Goal: Task Accomplishment & Management: Use online tool/utility

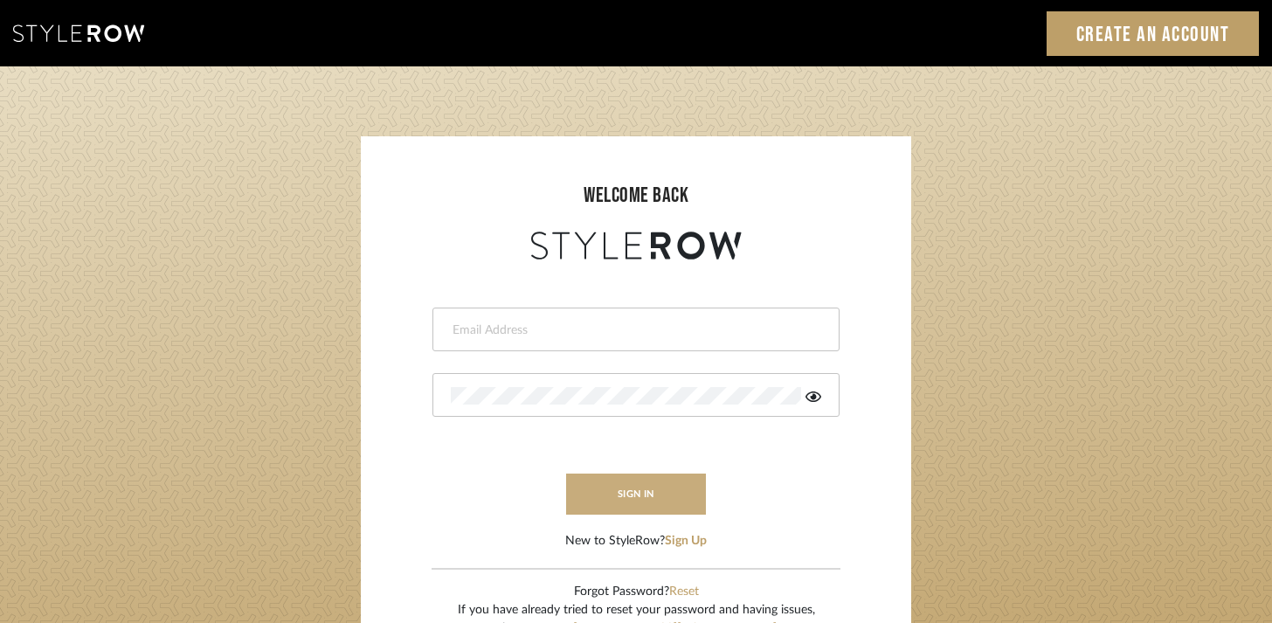
type input "riley@ceid.net"
click at [635, 492] on button "sign in" at bounding box center [636, 493] width 140 height 41
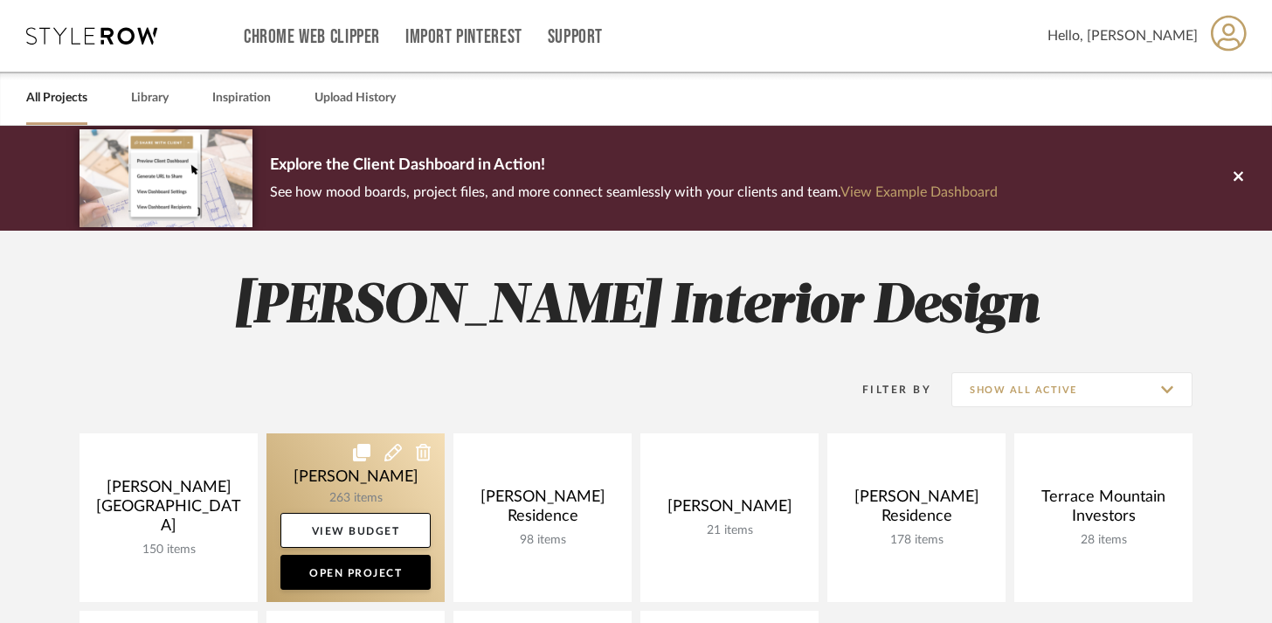
click at [314, 468] on link at bounding box center [355, 517] width 178 height 169
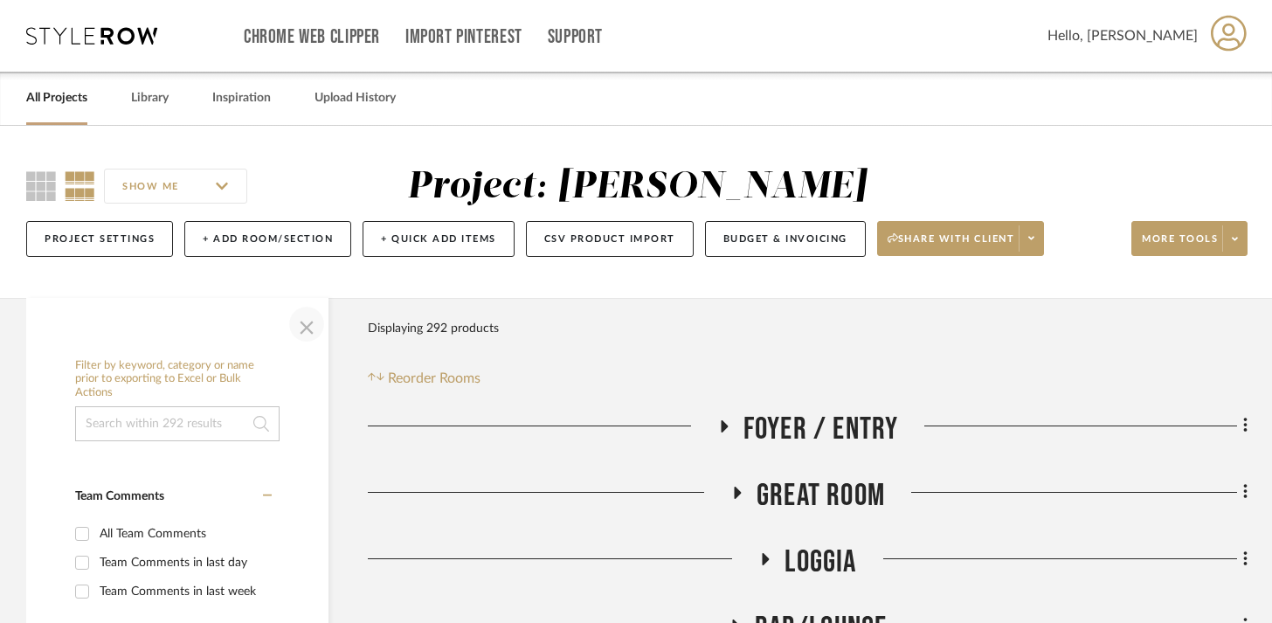
click at [300, 321] on span "button" at bounding box center [307, 324] width 42 height 42
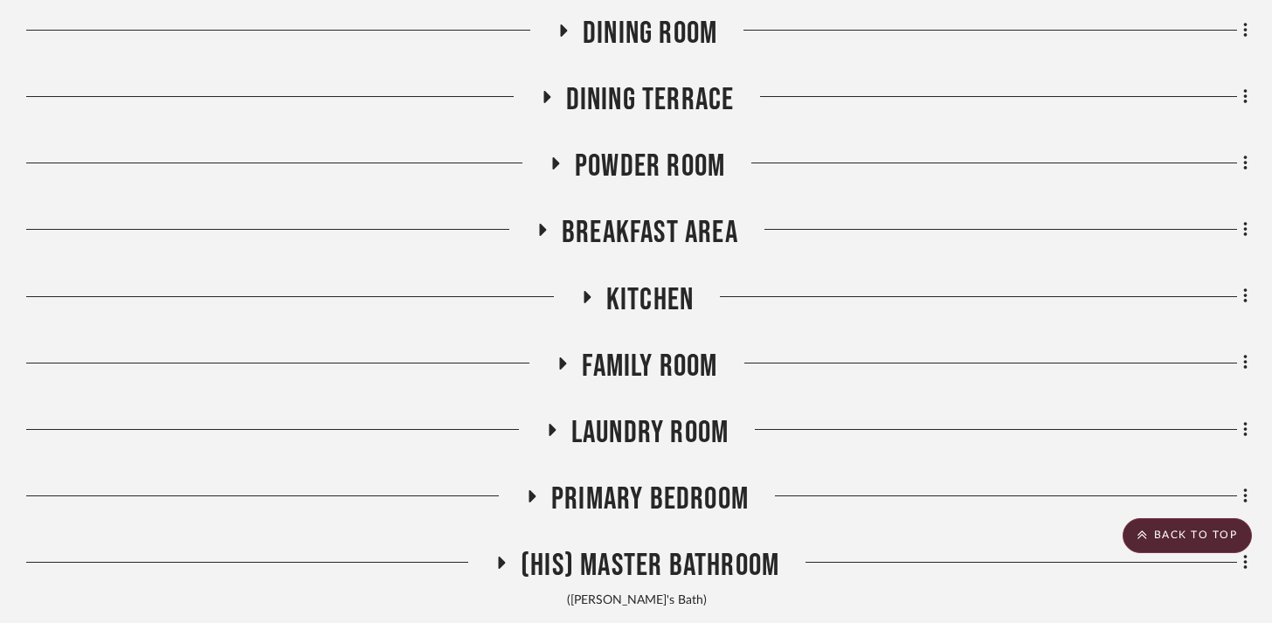
scroll to position [959, 0]
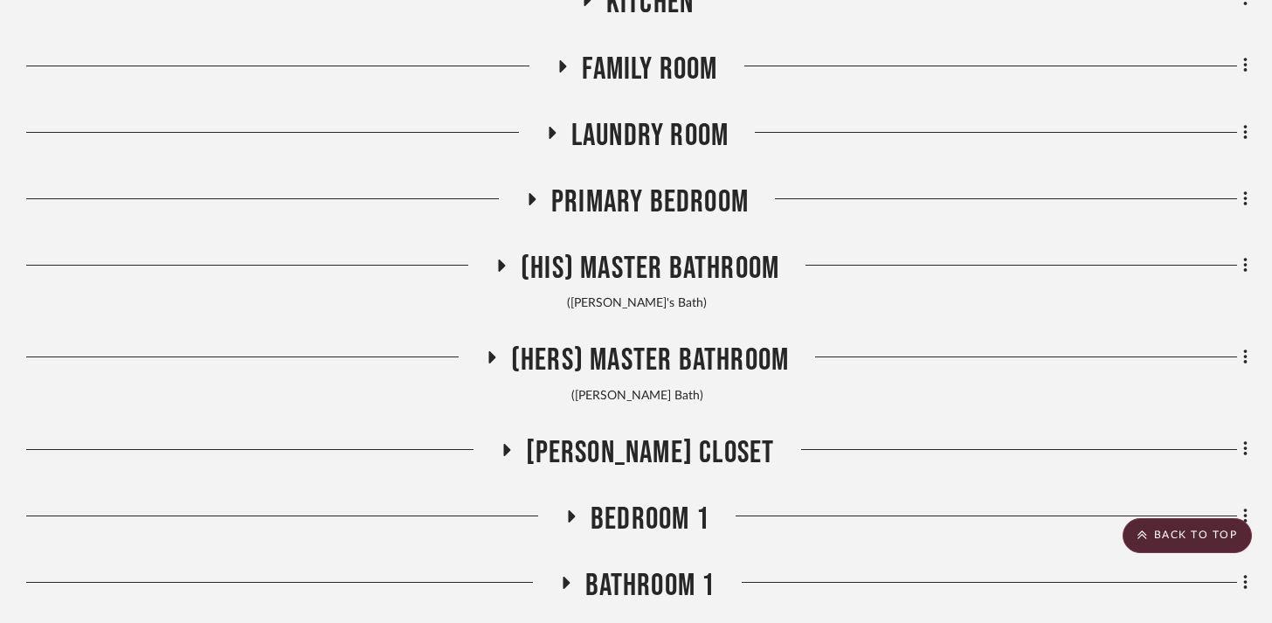
click at [630, 365] on span "(Hers) Master Bathroom" at bounding box center [650, 361] width 278 height 38
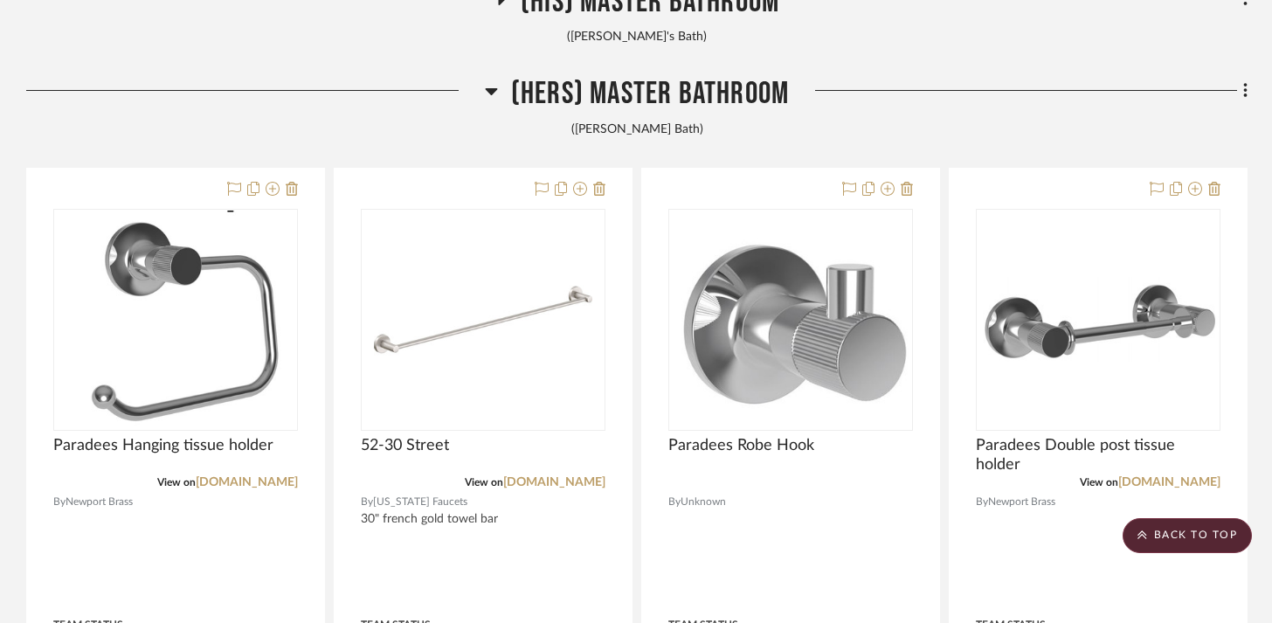
scroll to position [1255, 0]
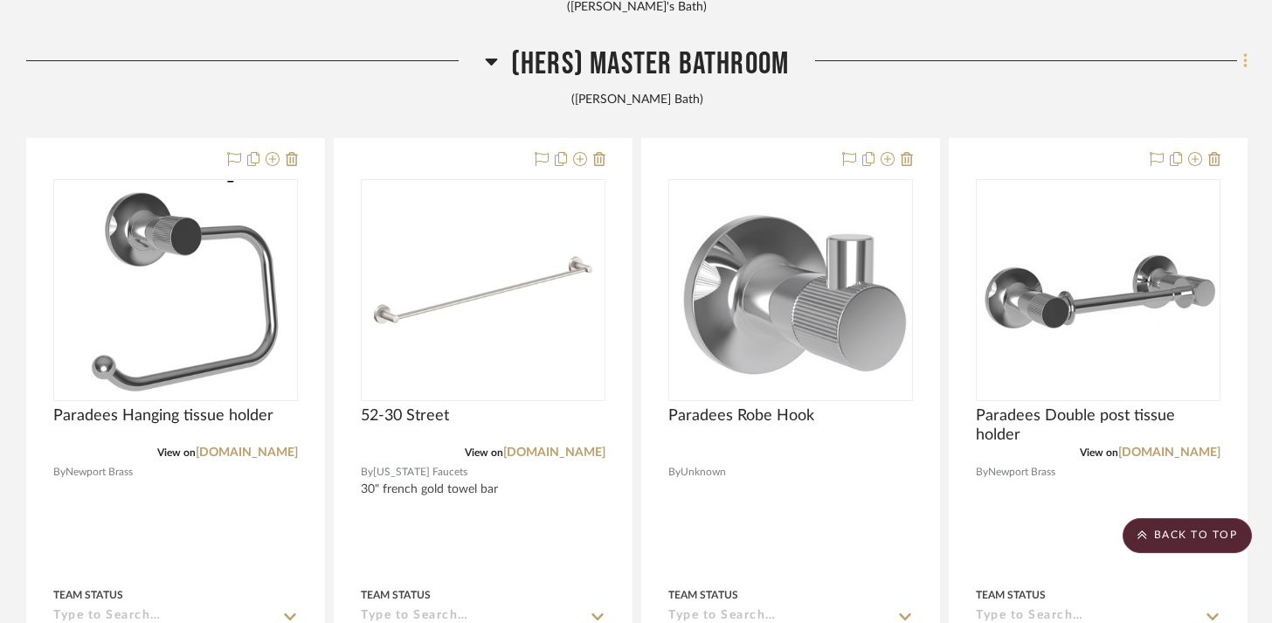
click at [1243, 67] on icon at bounding box center [1244, 61] width 3 height 15
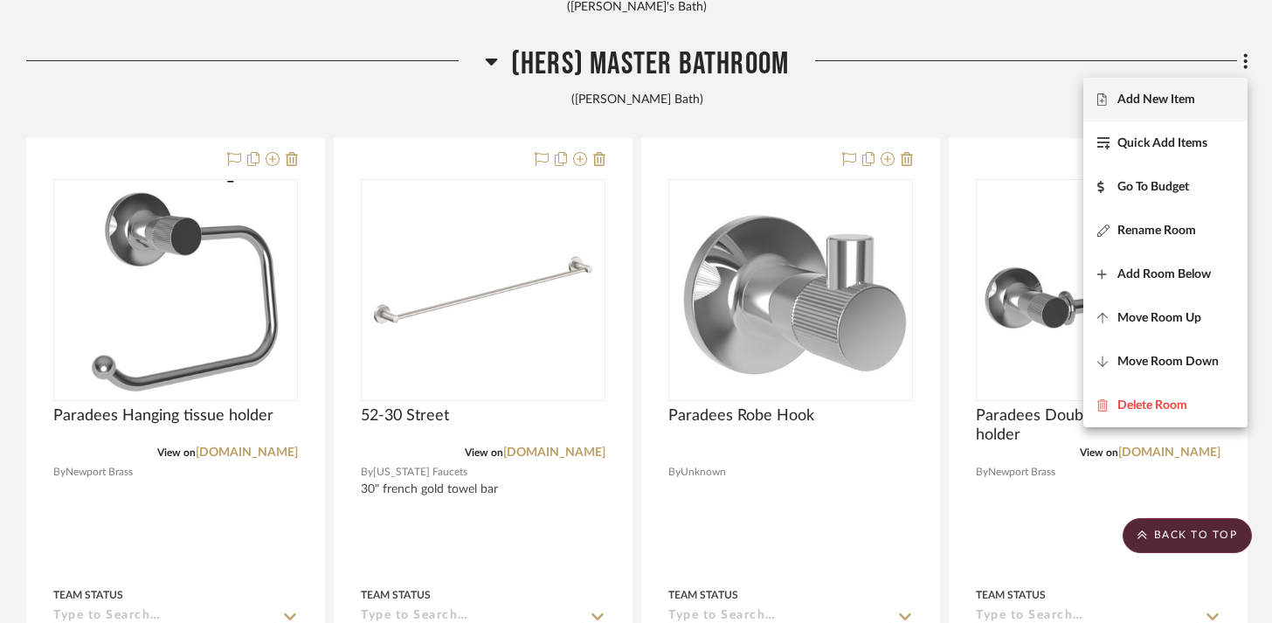
click at [1124, 107] on button "Add New Item" at bounding box center [1165, 100] width 164 height 44
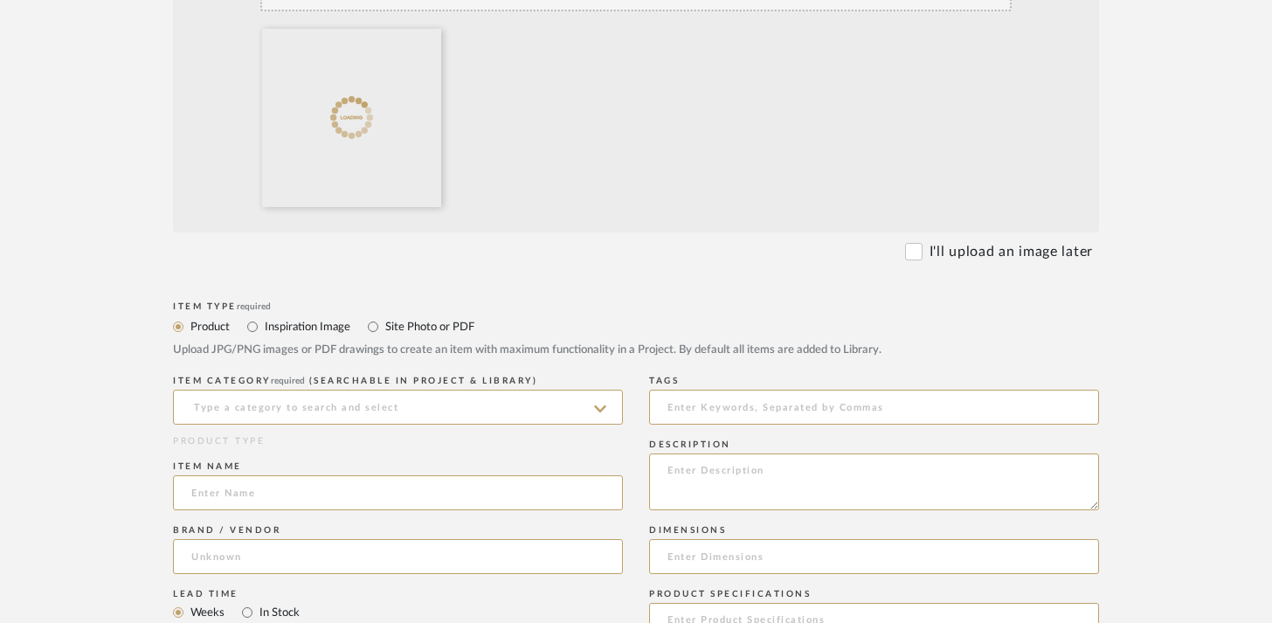
scroll to position [549, 0]
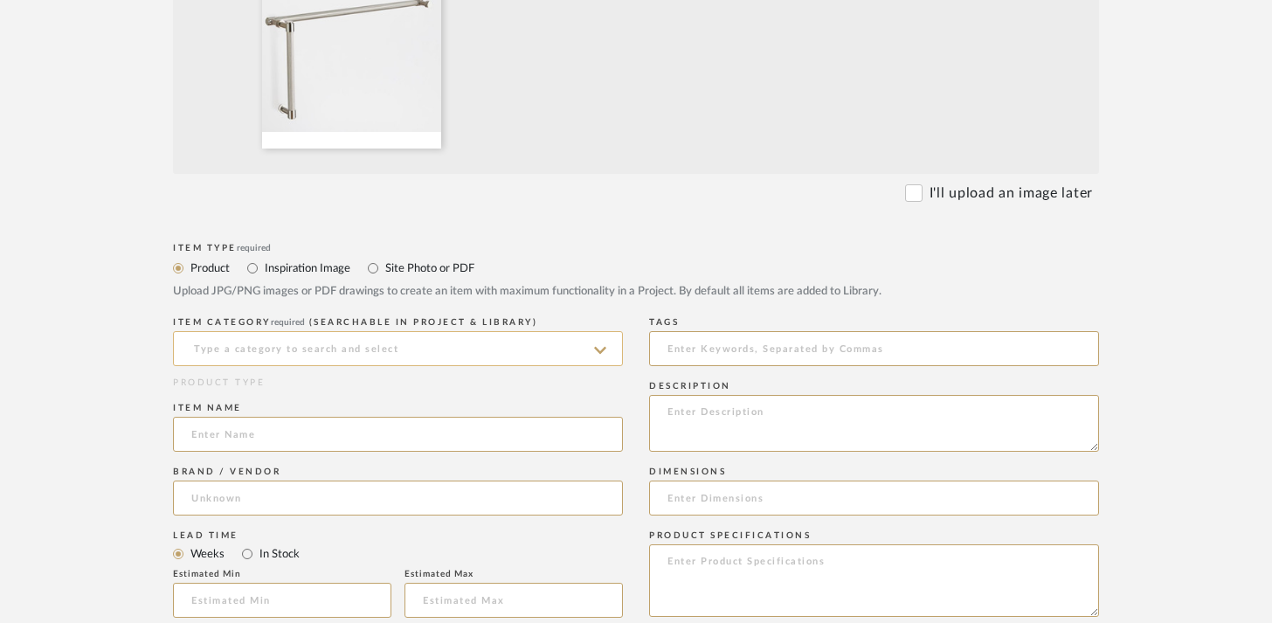
click at [330, 342] on input at bounding box center [398, 348] width 450 height 35
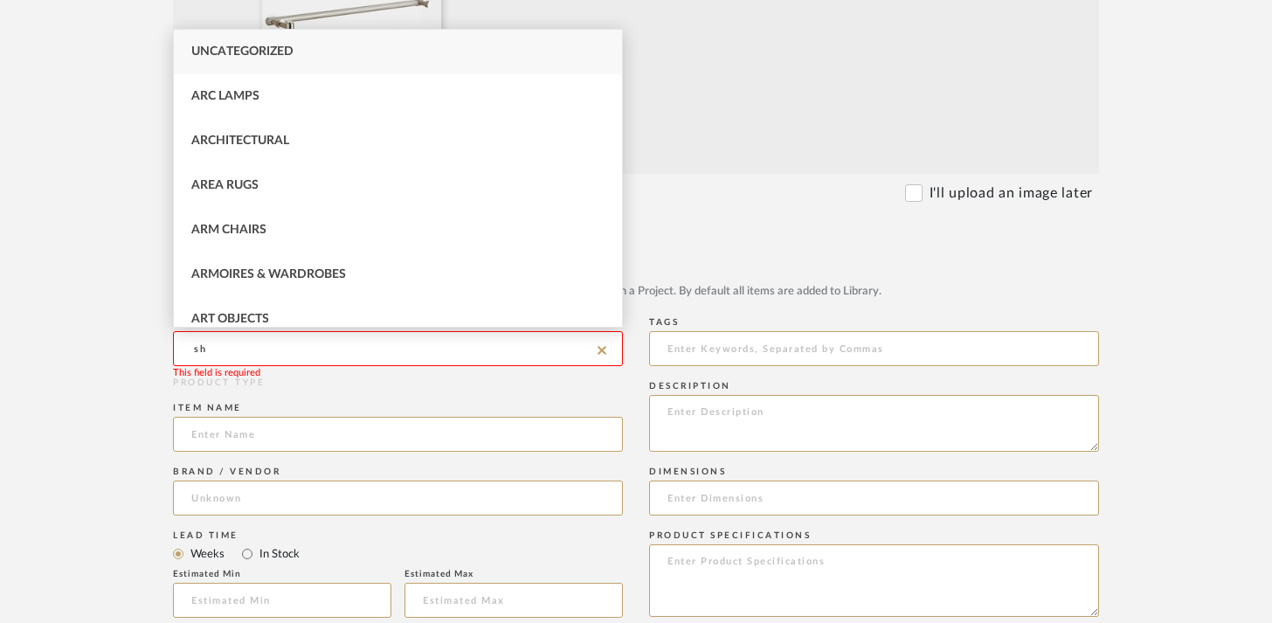
type input "s"
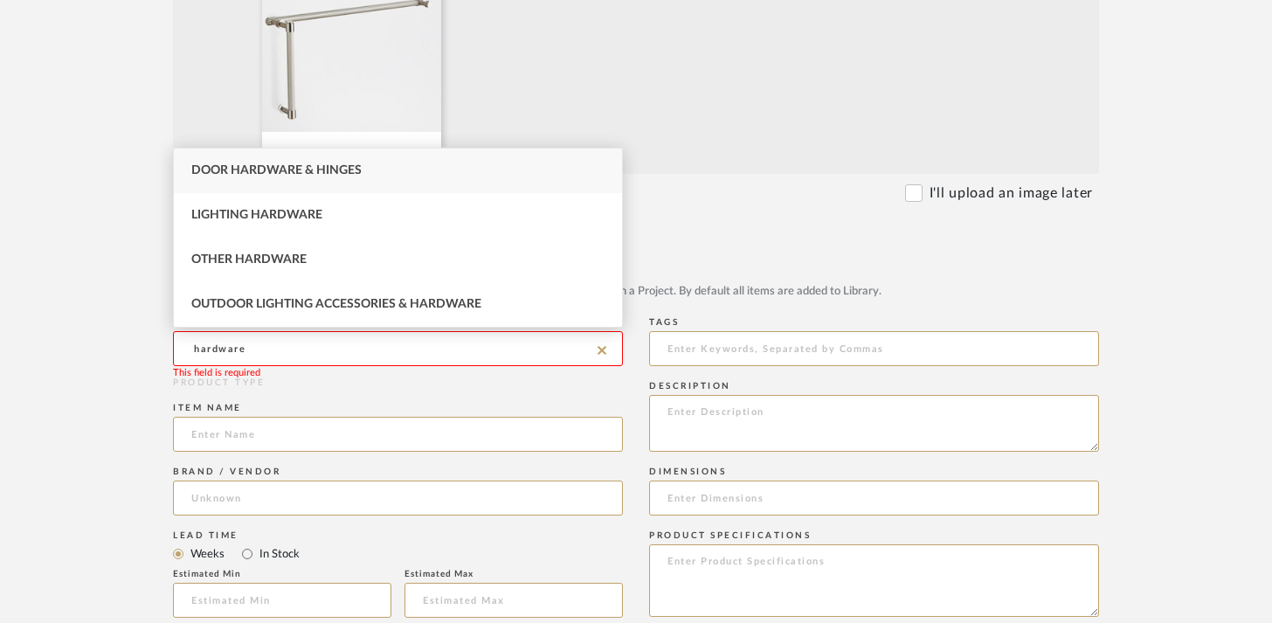
click at [281, 160] on div "Door Hardware & Hinges" at bounding box center [398, 170] width 448 height 45
type input "Door Hardware & Hinges"
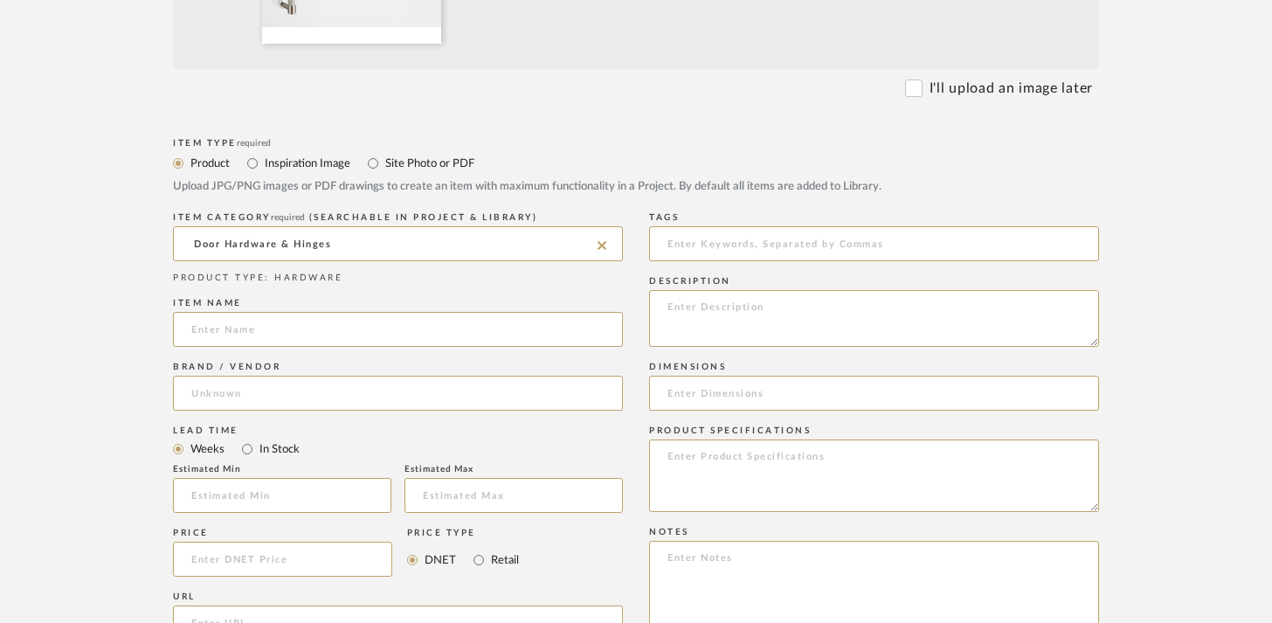
scroll to position [728, 0]
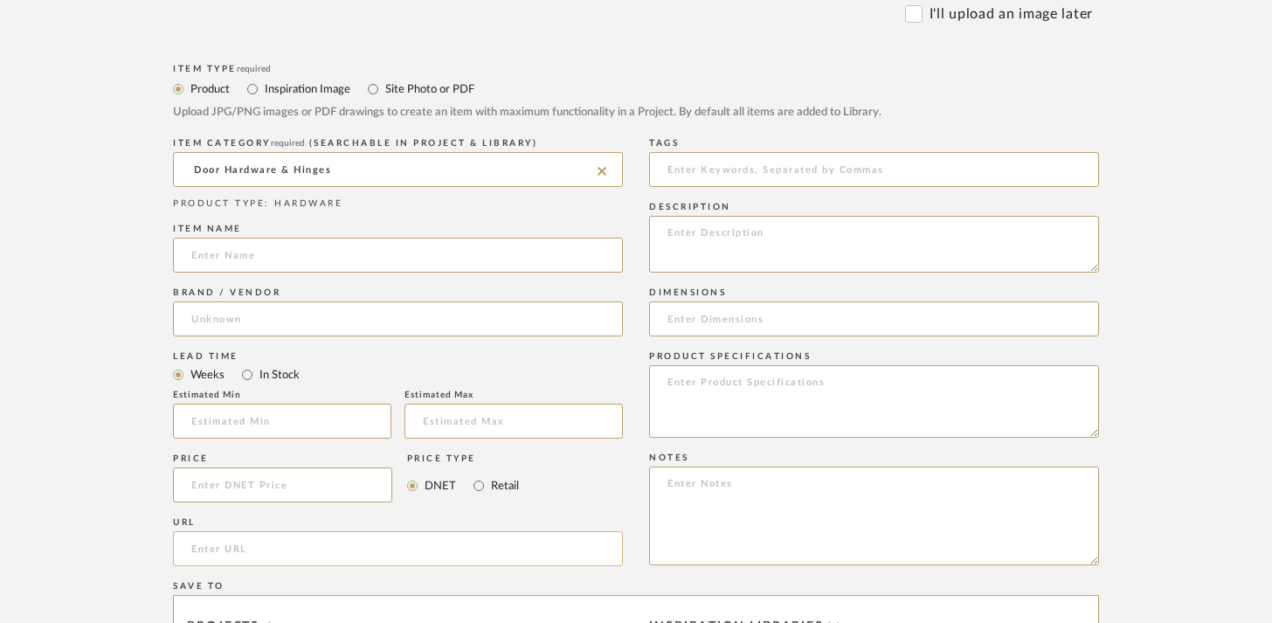
click at [340, 549] on input "url" at bounding box center [398, 548] width 450 height 35
paste input "[URL][DOMAIN_NAME][PERSON_NAME]"
type input "[URL][DOMAIN_NAME][PERSON_NAME]"
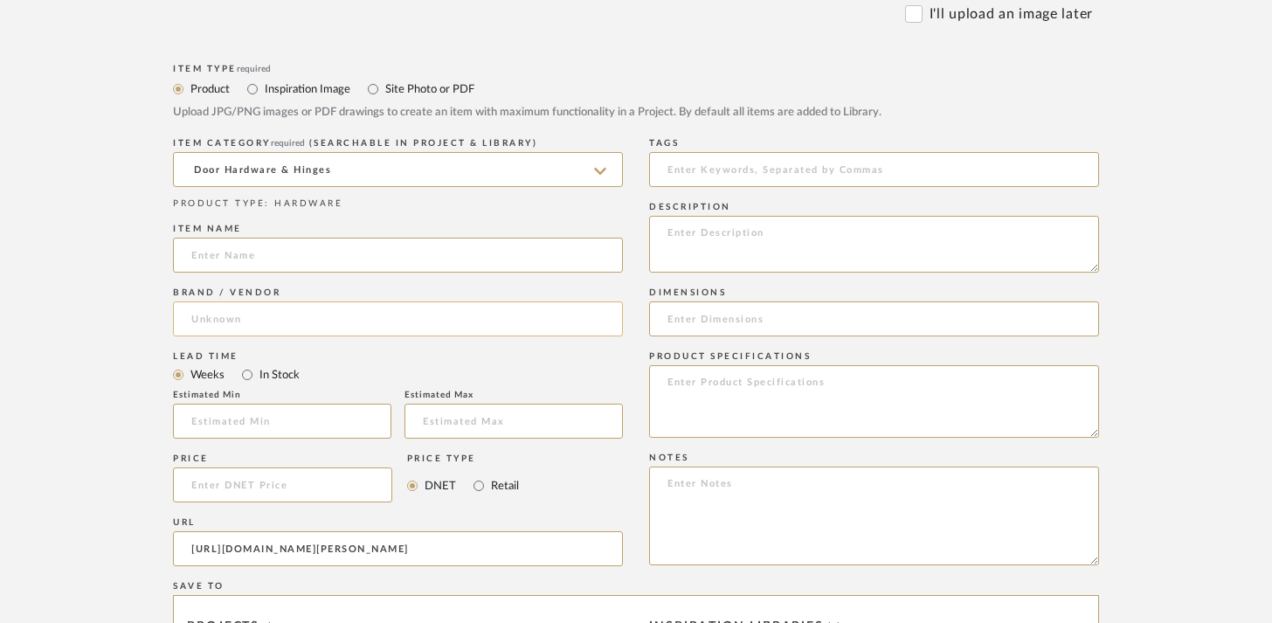
click at [422, 326] on input at bounding box center [398, 318] width 450 height 35
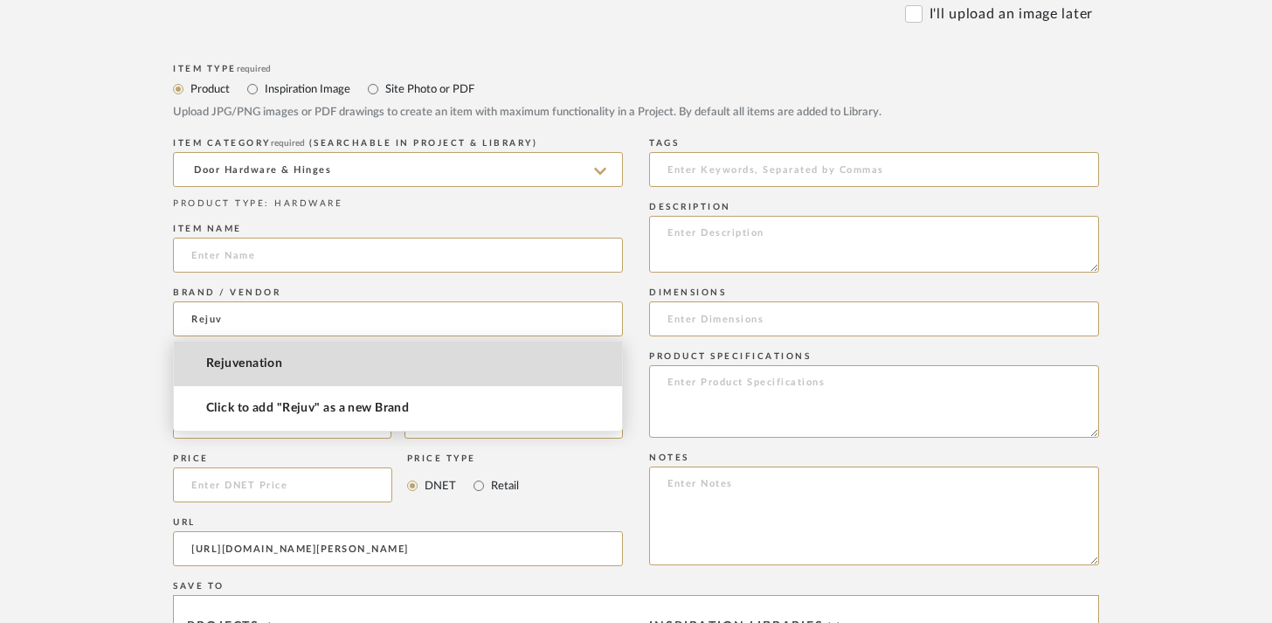
click at [263, 373] on mat-option "Rejuvenation" at bounding box center [398, 364] width 448 height 45
type input "Rejuvenation"
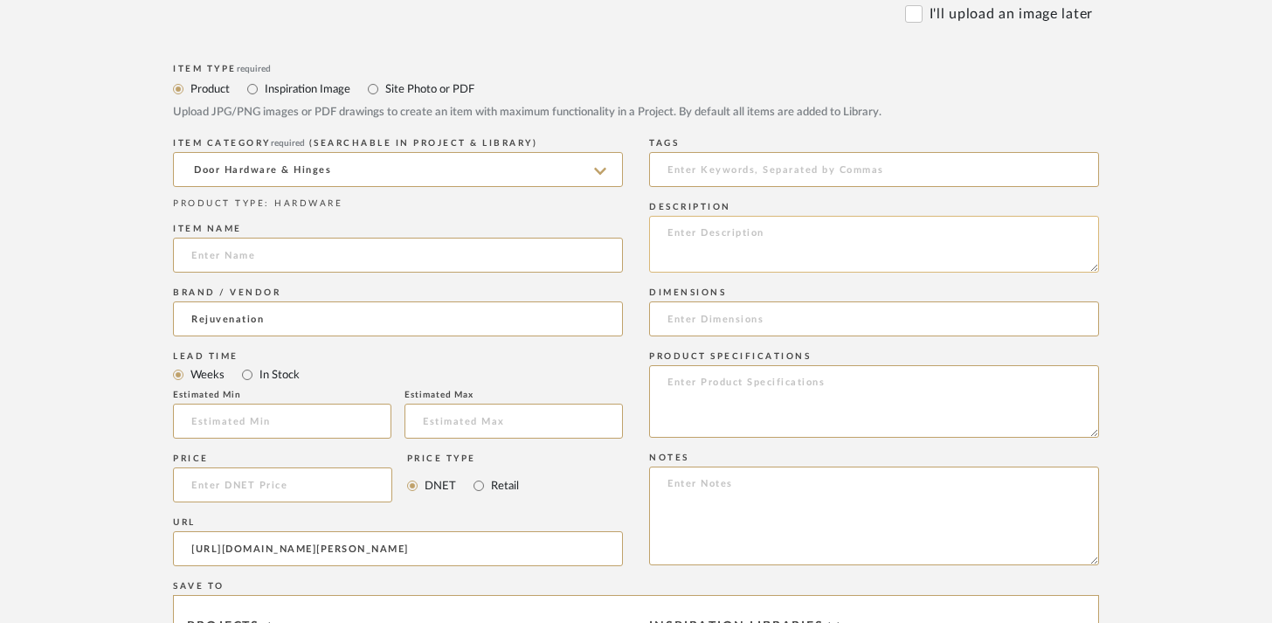
click at [715, 235] on textarea at bounding box center [874, 244] width 450 height 57
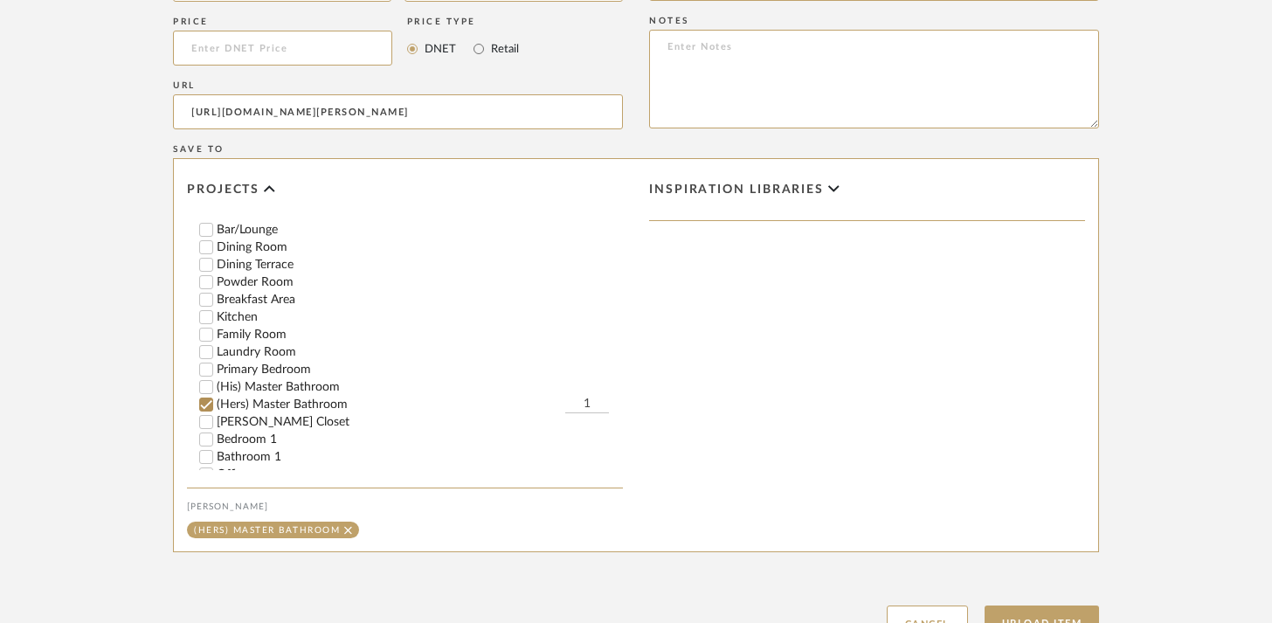
scroll to position [156, 0]
type textarea "8x 24"
click at [205, 377] on input "(His) Master Bathroom" at bounding box center [205, 375] width 17 height 17
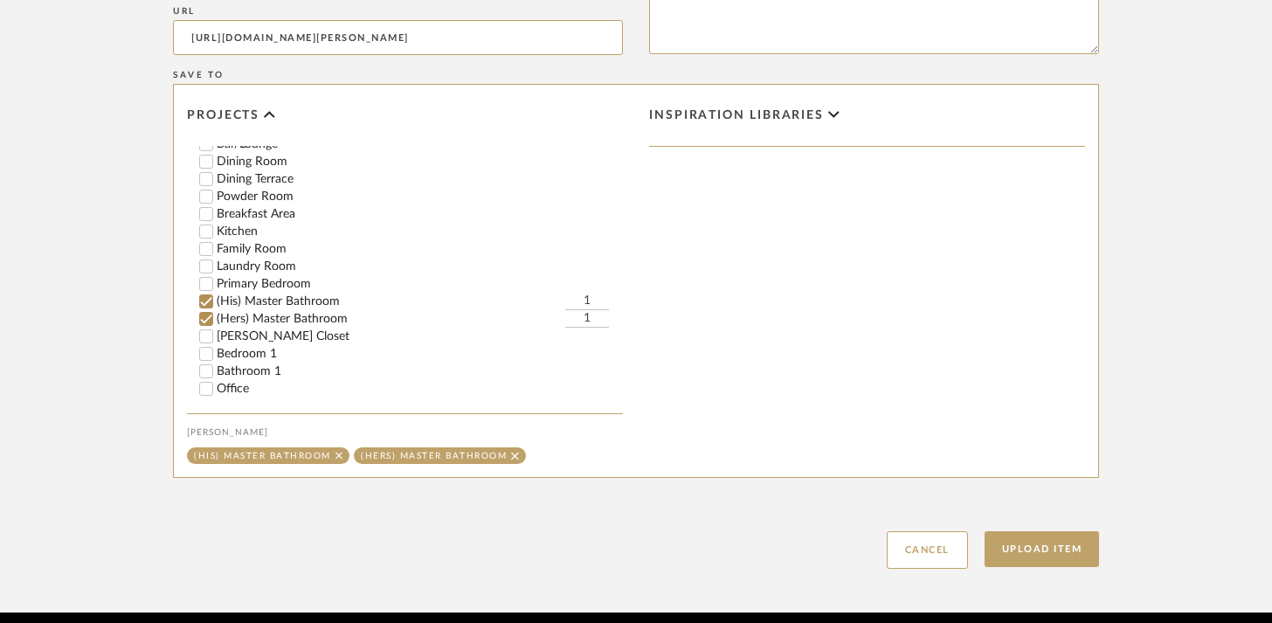
scroll to position [1310, 0]
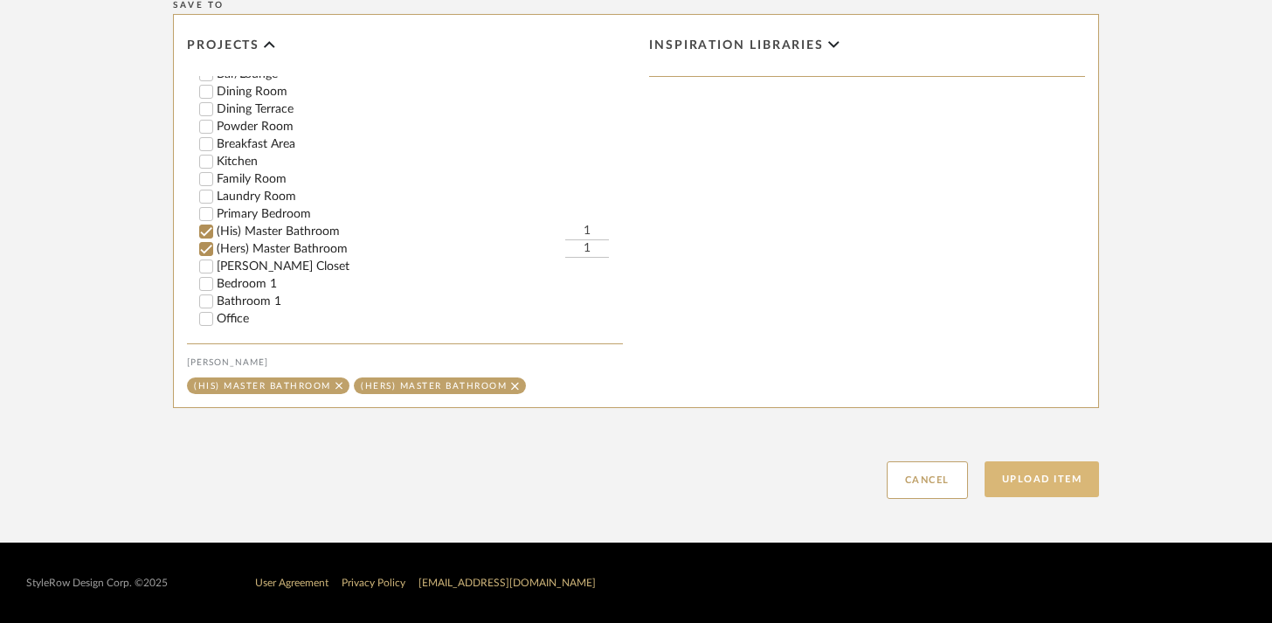
click at [1025, 475] on button "Upload Item" at bounding box center [1041, 479] width 115 height 36
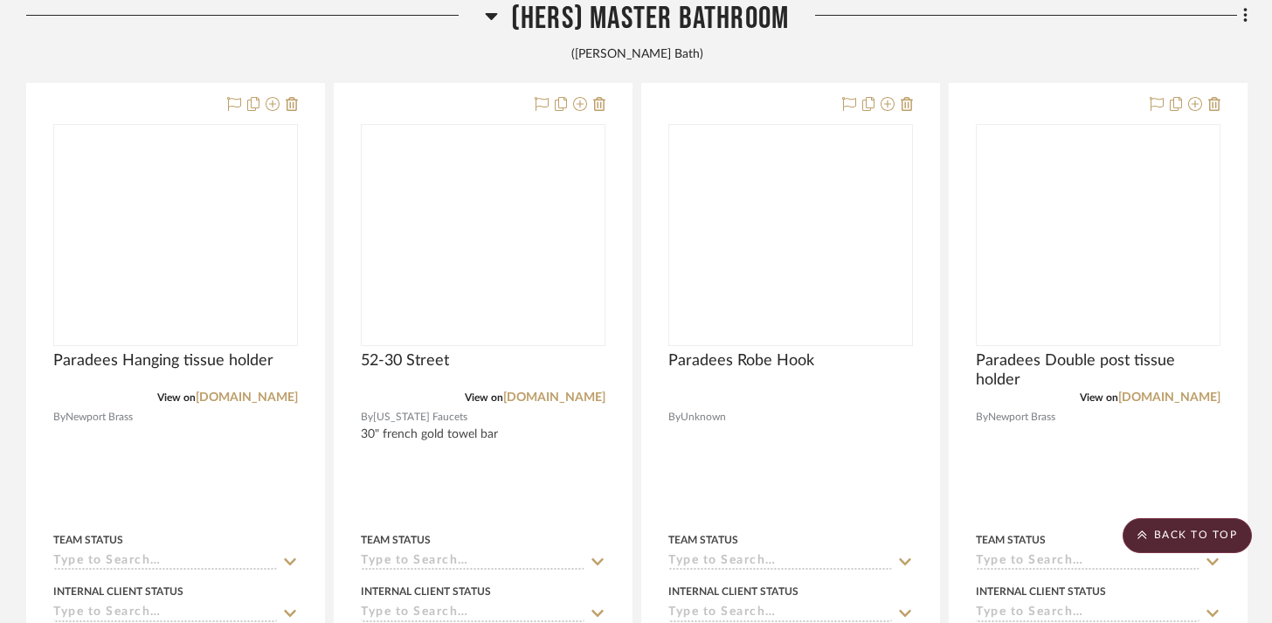
scroll to position [1301, 0]
